Goal: Task Accomplishment & Management: Complete application form

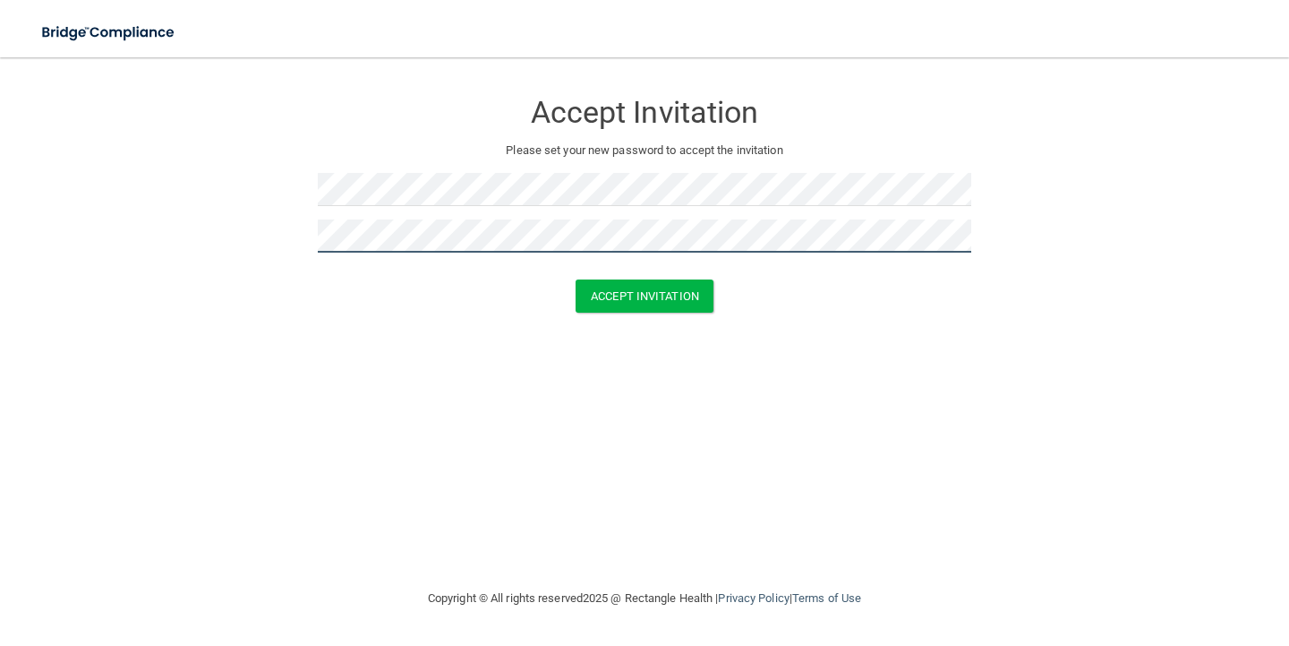
click at [645, 294] on button "Accept Invitation" at bounding box center [645, 295] width 138 height 33
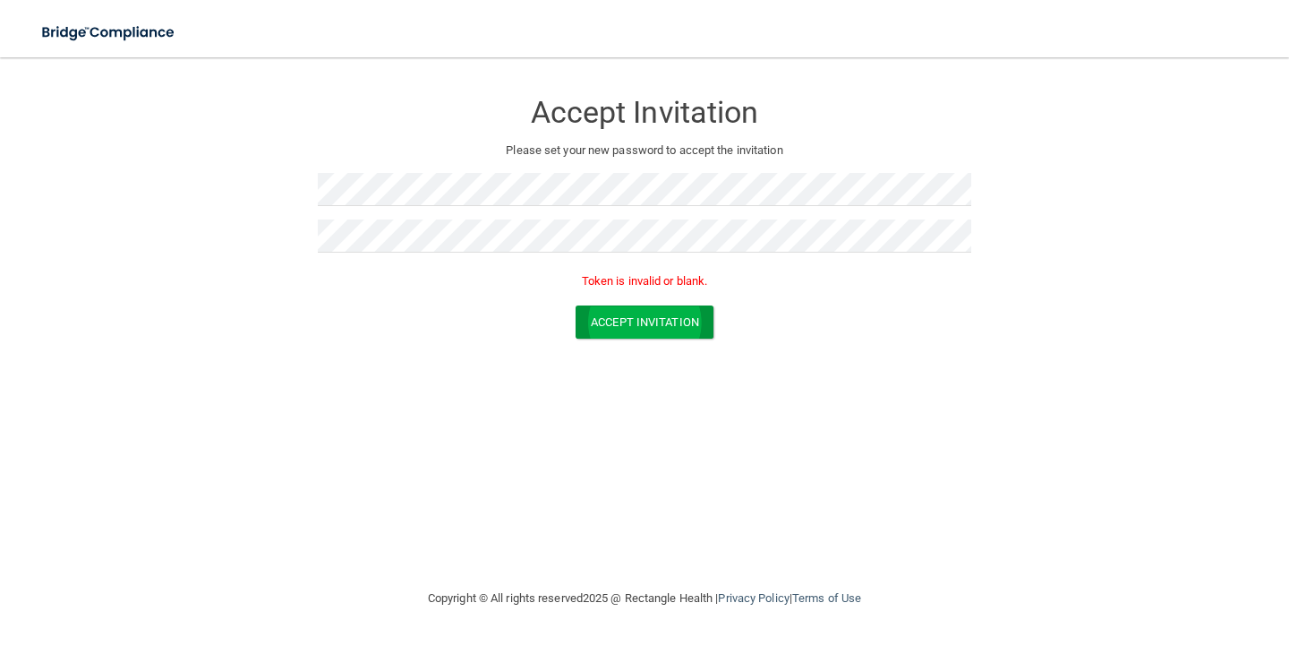
click at [647, 321] on button "Accept Invitation" at bounding box center [645, 321] width 138 height 33
click at [297, 193] on form "Accept Invitation Please set your new password to accept the invitation Token i…" at bounding box center [645, 217] width 1218 height 285
click at [645, 319] on button "Accept Invitation" at bounding box center [645, 321] width 138 height 33
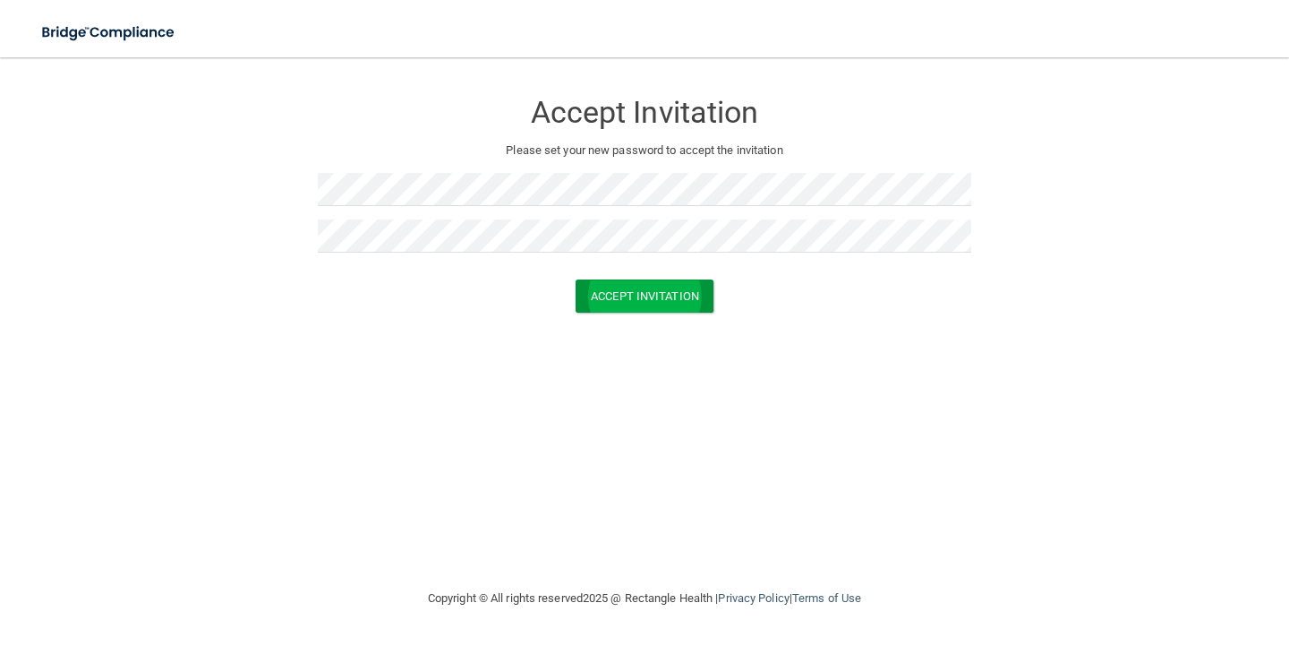
click at [669, 302] on button "Accept Invitation" at bounding box center [645, 295] width 138 height 33
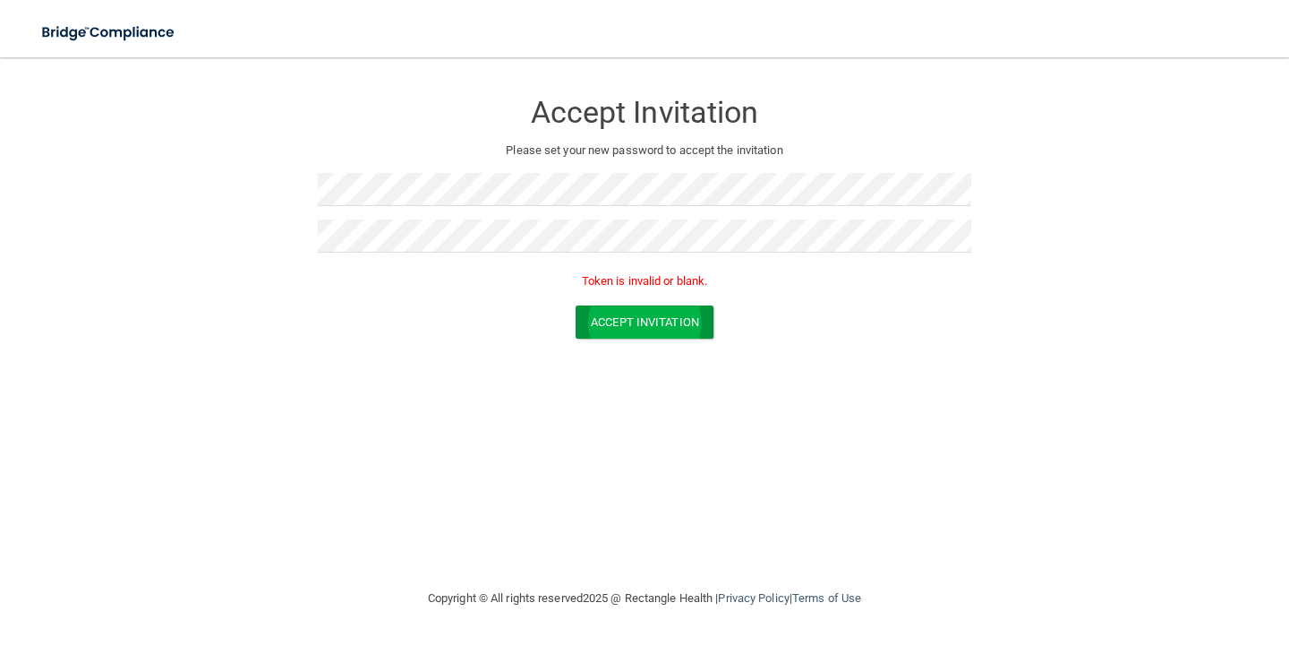
click at [664, 325] on button "Accept Invitation" at bounding box center [645, 321] width 138 height 33
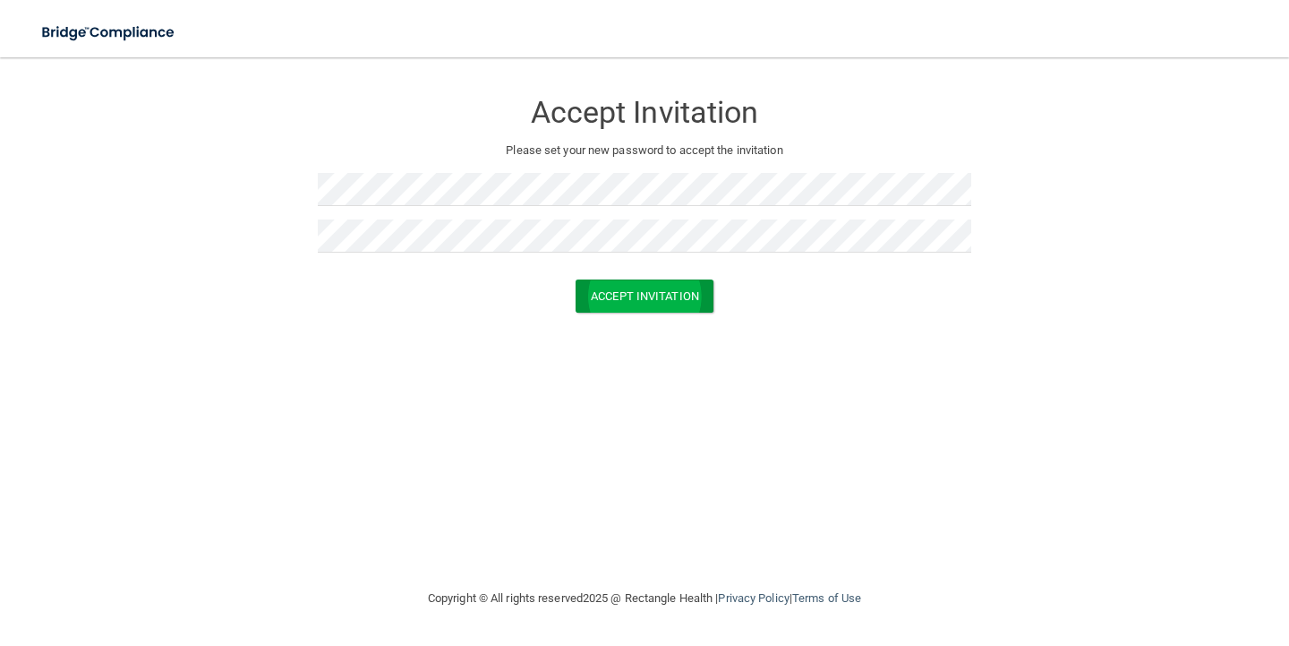
click at [640, 294] on button "Accept Invitation" at bounding box center [645, 295] width 138 height 33
